Goal: Task Accomplishment & Management: Use online tool/utility

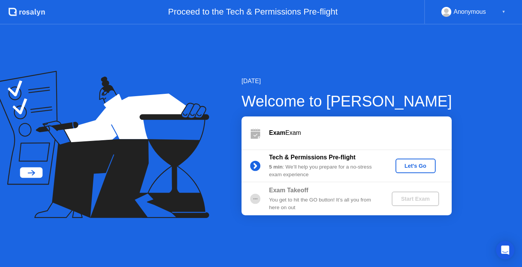
click at [416, 164] on div "Let's Go" at bounding box center [416, 166] width 34 height 6
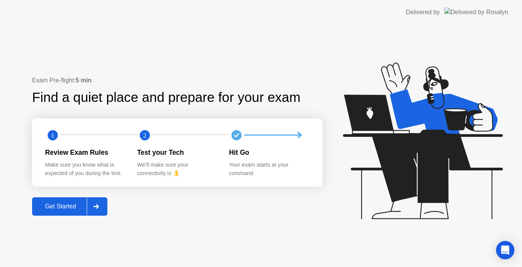
click at [58, 209] on div "Get Started" at bounding box center [60, 206] width 52 height 7
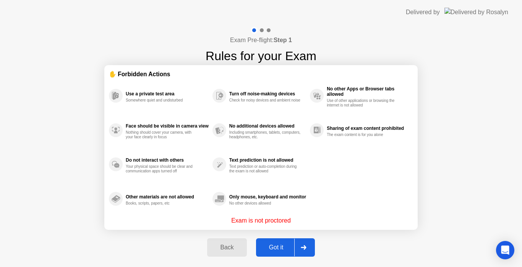
click at [275, 242] on button "Got it" at bounding box center [285, 247] width 59 height 18
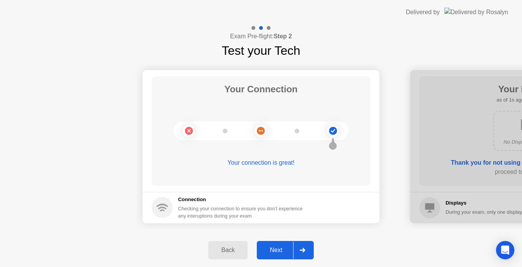
click at [274, 249] on div "Next" at bounding box center [276, 249] width 34 height 7
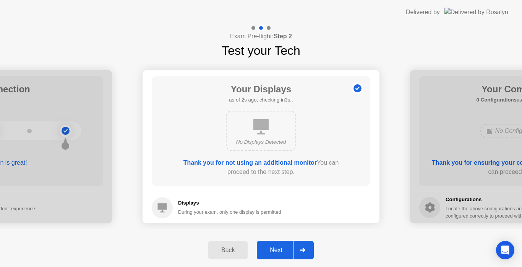
click at [277, 250] on div "Next" at bounding box center [276, 249] width 34 height 7
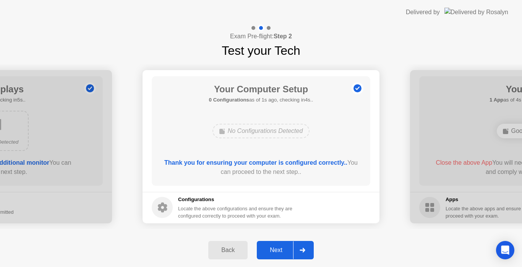
click at [277, 251] on div "Next" at bounding box center [276, 249] width 34 height 7
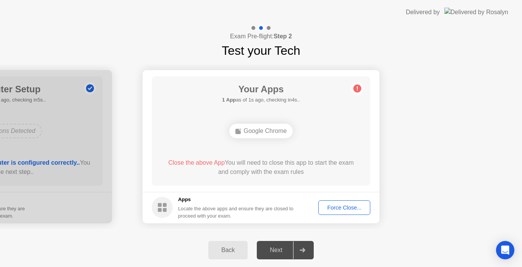
drag, startPoint x: 255, startPoint y: 133, endPoint x: 286, endPoint y: 141, distance: 31.5
click at [255, 133] on div "Google Chrome" at bounding box center [261, 131] width 64 height 15
click at [336, 206] on div "Force Close..." at bounding box center [344, 207] width 47 height 6
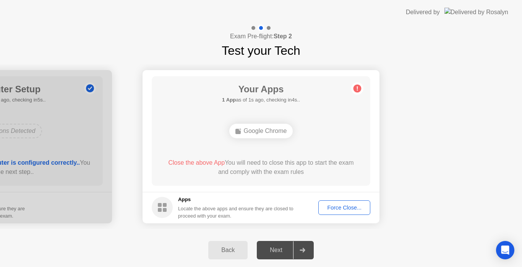
click at [350, 213] on button "Force Close..." at bounding box center [345, 207] width 52 height 15
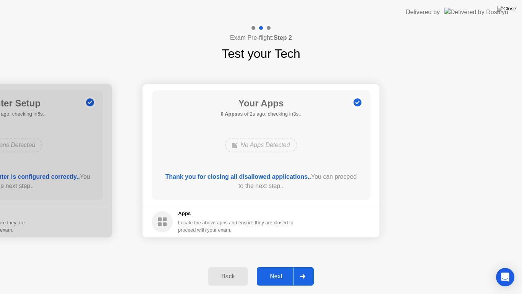
click at [277, 266] on div "Next" at bounding box center [276, 276] width 34 height 7
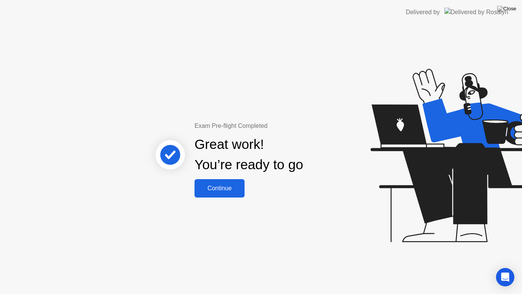
click at [233, 185] on div "Continue" at bounding box center [220, 188] width 46 height 7
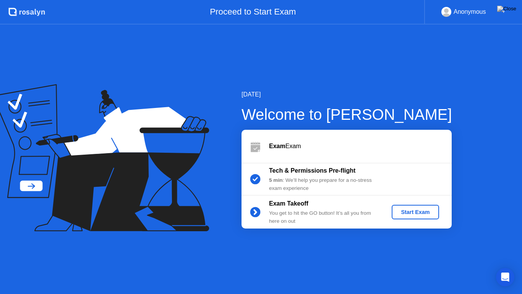
click at [421, 213] on div "Start Exam" at bounding box center [415, 212] width 41 height 6
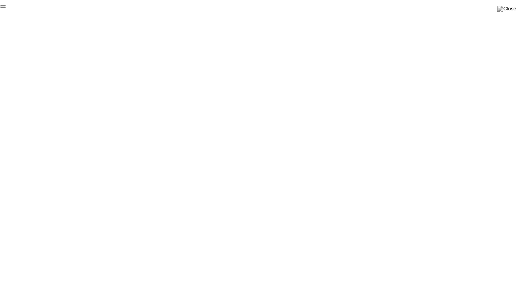
click div "End Proctoring Session"
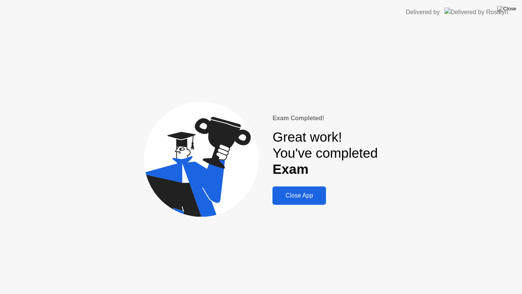
click at [304, 192] on div "Close App" at bounding box center [299, 195] width 49 height 7
